Goal: Task Accomplishment & Management: Manage account settings

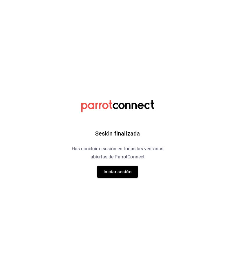
click at [126, 171] on button "Iniciar sesión" at bounding box center [117, 172] width 41 height 12
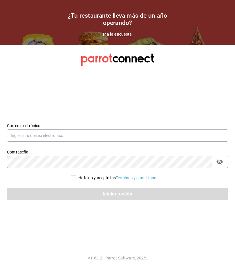
click at [179, 142] on input "text" at bounding box center [117, 136] width 221 height 12
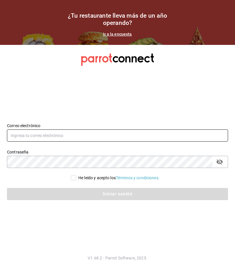
type input "gerjillo123@gmail.com"
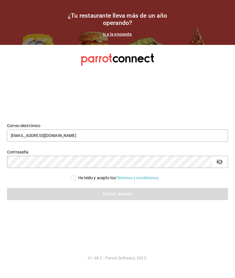
click at [79, 181] on div "He leído y acepto los Términos y condiciones." at bounding box center [118, 178] width 81 height 6
click at [76, 181] on input "He leído y acepto los Términos y condiciones." at bounding box center [73, 177] width 5 height 5
checkbox input "true"
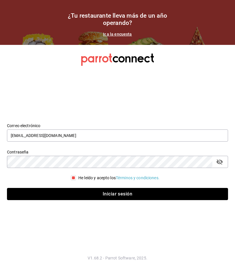
click at [123, 200] on button "Iniciar sesión" at bounding box center [117, 194] width 221 height 12
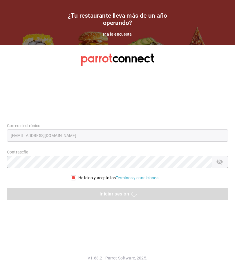
click at [139, 200] on div "Iniciar sesión" at bounding box center [117, 194] width 221 height 12
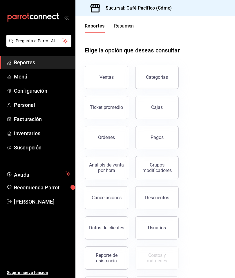
click at [168, 140] on button "Pagos" at bounding box center [156, 137] width 43 height 23
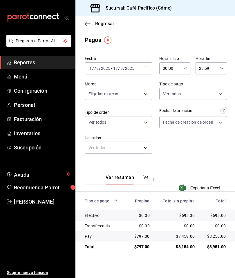
click at [143, 178] on button "Ver pagos" at bounding box center [154, 180] width 22 height 10
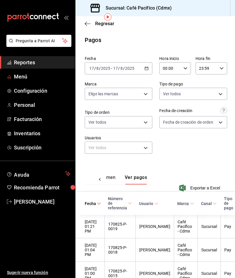
click at [54, 82] on link "Menú" at bounding box center [37, 76] width 75 height 12
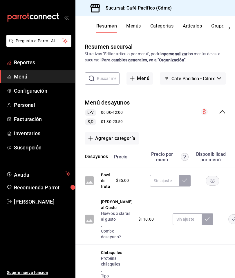
click at [51, 59] on span "Reportes" at bounding box center [42, 63] width 57 height 8
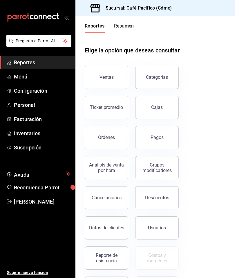
click at [115, 66] on button "Ventas" at bounding box center [106, 77] width 43 height 23
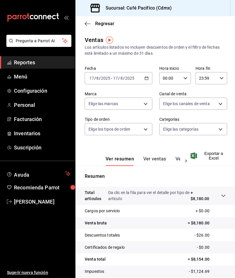
click at [181, 157] on div at bounding box center [186, 161] width 12 height 10
click at [170, 156] on button "Ver cargos" at bounding box center [168, 161] width 23 height 10
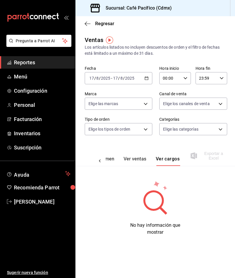
click at [144, 157] on button "Ver ventas" at bounding box center [135, 161] width 23 height 10
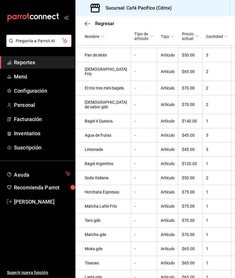
scroll to position [384, 0]
click at [53, 79] on span "Menú" at bounding box center [42, 77] width 57 height 8
